Goal: Check status

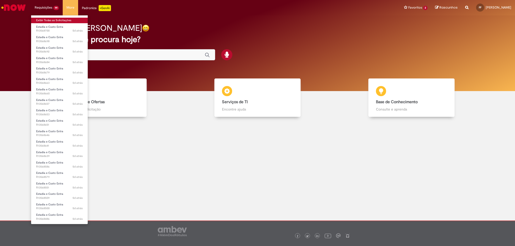
click at [50, 19] on link "Exibir Todas as Solicitações" at bounding box center [59, 21] width 57 height 6
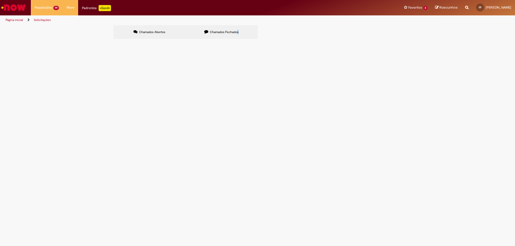
drag, startPoint x: 235, startPoint y: 31, endPoint x: 251, endPoint y: 40, distance: 18.1
click at [235, 33] on span "Chamados Fechados" at bounding box center [224, 32] width 29 height 4
click at [0, 0] on input "Pesquisar" at bounding box center [0, 0] width 0 height 0
type input "*"
type input "*********"
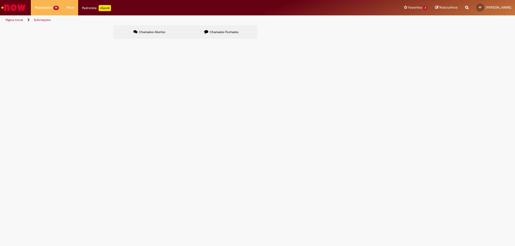
click at [0, 0] on button "Pesquisar" at bounding box center [0, 0] width 0 height 0
click at [0, 0] on span "R12967568" at bounding box center [0, 0] width 0 height 0
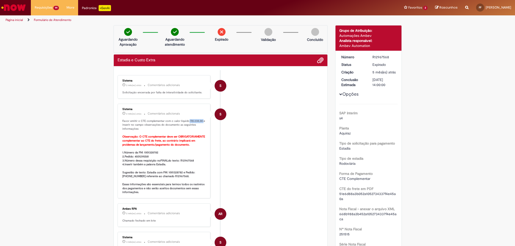
drag, startPoint x: 185, startPoint y: 121, endPoint x: 199, endPoint y: 123, distance: 14.6
click at [199, 123] on p "Favor emitir o CTE complementar com o valor líquido R$ 238,00 e inserir no camp…" at bounding box center [164, 156] width 84 height 75
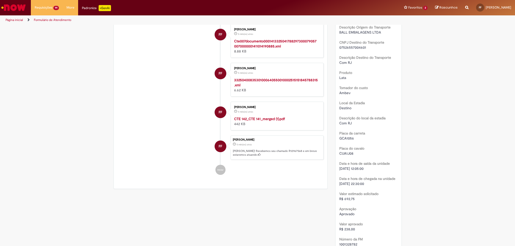
scroll to position [607, 0]
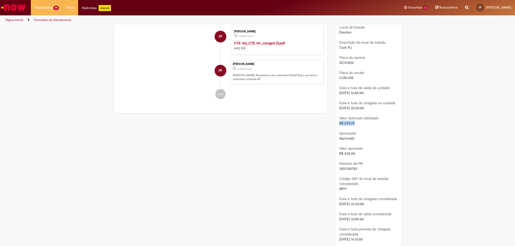
drag, startPoint x: 349, startPoint y: 128, endPoint x: 361, endPoint y: 129, distance: 12.1
drag, startPoint x: 361, startPoint y: 129, endPoint x: 334, endPoint y: 157, distance: 38.8
drag, startPoint x: 334, startPoint y: 157, endPoint x: 353, endPoint y: 158, distance: 18.5
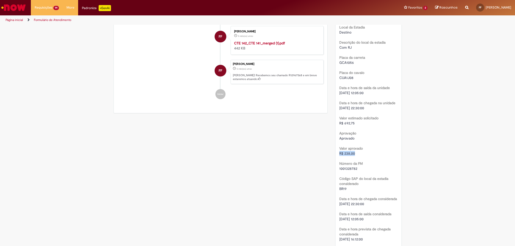
click at [353, 156] on div "R$ 238,00" at bounding box center [368, 153] width 58 height 5
drag, startPoint x: 353, startPoint y: 158, endPoint x: 313, endPoint y: 155, distance: 39.5
click at [313, 155] on div "Verificar Código de Barras Aguardando Aprovação Aguardando atendimento Expirado…" at bounding box center [258, 23] width 296 height 1209
drag, startPoint x: 313, startPoint y: 155, endPoint x: 364, endPoint y: 161, distance: 50.9
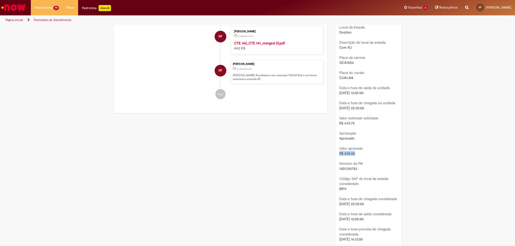
drag, startPoint x: 355, startPoint y: 159, endPoint x: 316, endPoint y: 158, distance: 38.7
click at [316, 158] on div "Verificar Código de Barras Aguardando Aprovação Aguardando atendimento Expirado…" at bounding box center [258, 23] width 296 height 1209
drag, startPoint x: 316, startPoint y: 158, endPoint x: 365, endPoint y: 160, distance: 49.1
click at [365, 156] on div "R$ 238,00" at bounding box center [368, 153] width 58 height 5
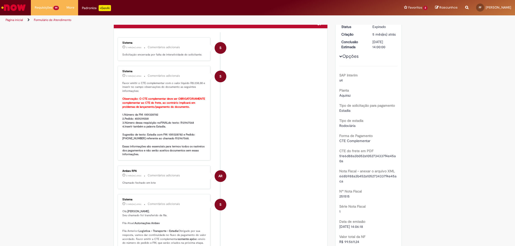
scroll to position [0, 0]
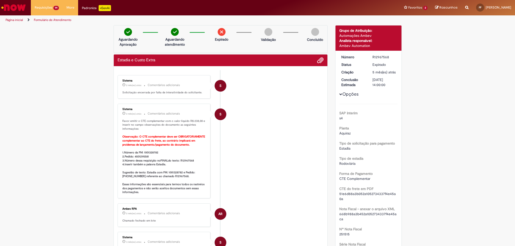
click at [369, 163] on div "Tipo de estadia [GEOGRAPHIC_DATA]" at bounding box center [368, 160] width 58 height 11
